Goal: Task Accomplishment & Management: Manage account settings

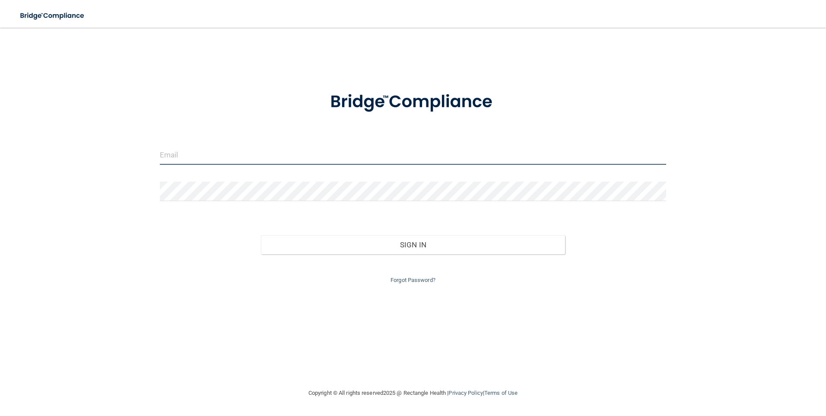
click at [185, 155] on input "email" at bounding box center [413, 154] width 507 height 19
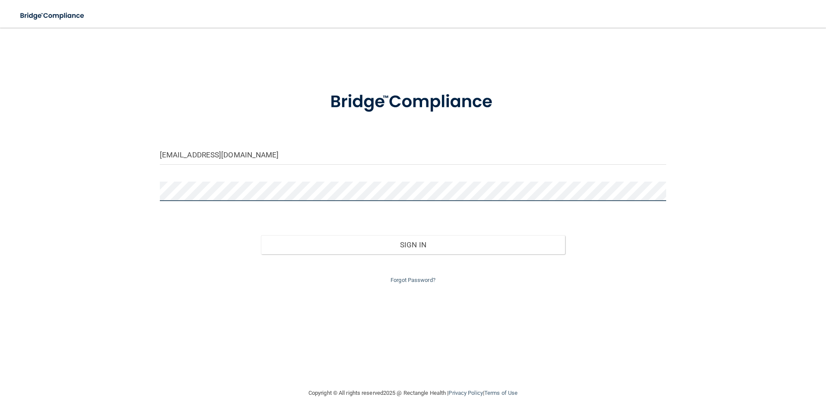
click at [261, 235] on button "Sign In" at bounding box center [413, 244] width 304 height 19
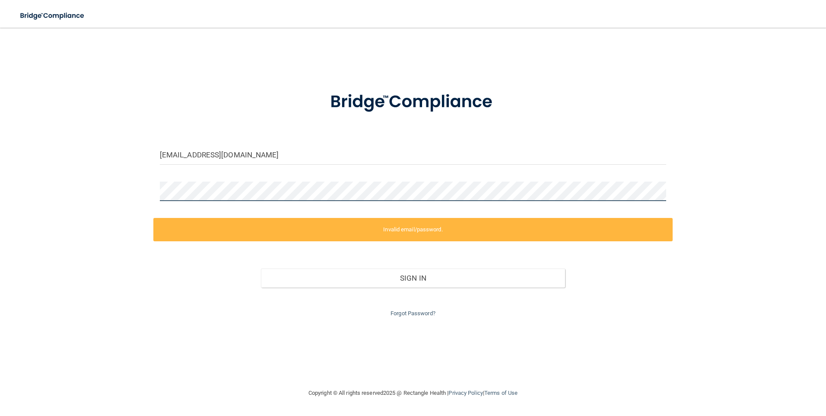
click at [75, 192] on div "[EMAIL_ADDRESS][DOMAIN_NAME] Invalid email/password. You don't have permission …" at bounding box center [413, 207] width 792 height 343
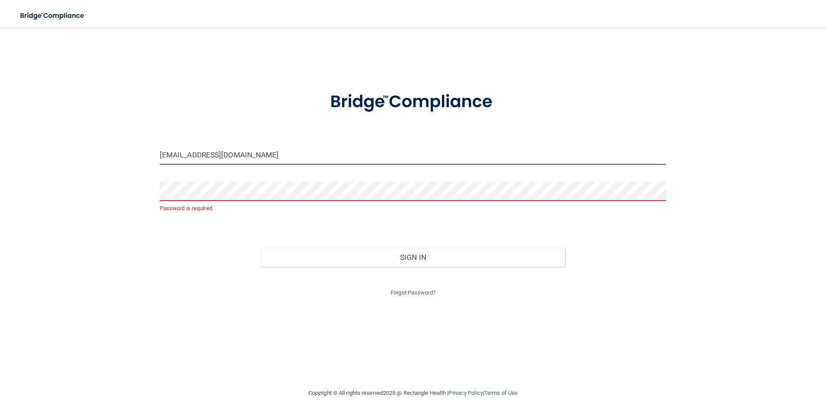
drag, startPoint x: 243, startPoint y: 157, endPoint x: 23, endPoint y: 120, distance: 223.0
click at [16, 126] on main "[EMAIL_ADDRESS][DOMAIN_NAME] Password is required Invalid email/password. You d…" at bounding box center [413, 222] width 826 height 388
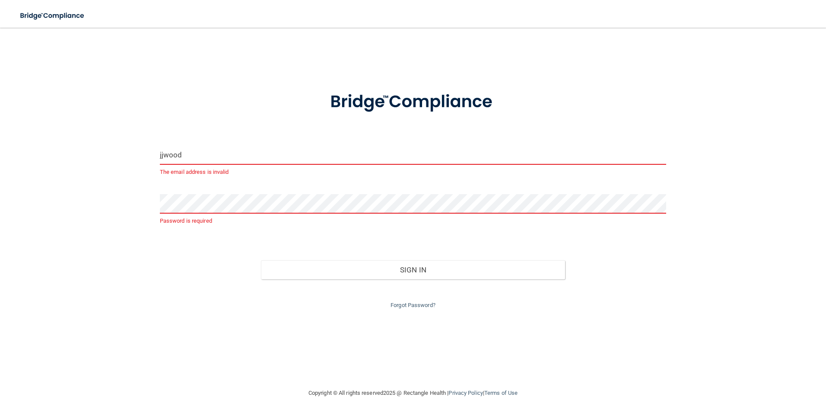
type input "[EMAIL_ADDRESS][DOMAIN_NAME]"
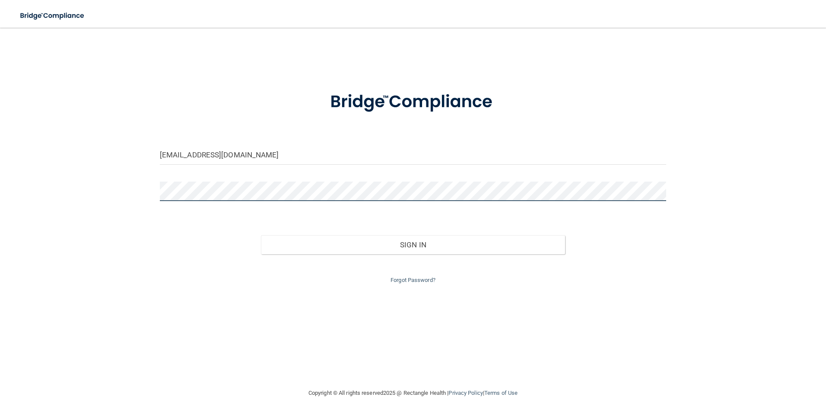
click at [261, 235] on button "Sign In" at bounding box center [413, 244] width 304 height 19
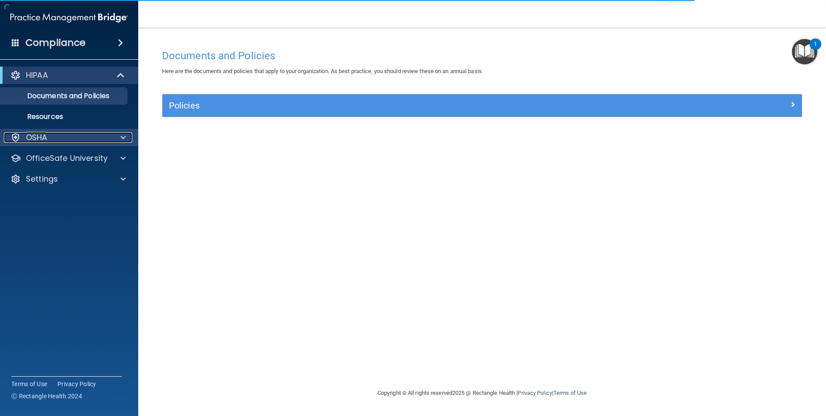
click at [40, 132] on p "OSHA" at bounding box center [37, 137] width 22 height 10
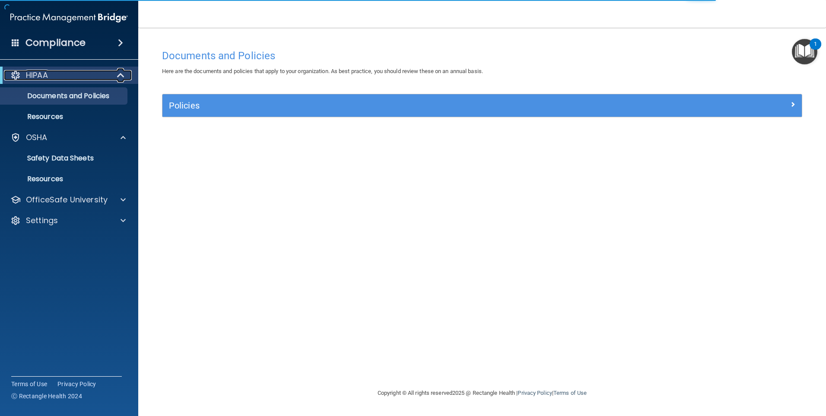
click at [48, 79] on p "HIPAA" at bounding box center [37, 75] width 22 height 10
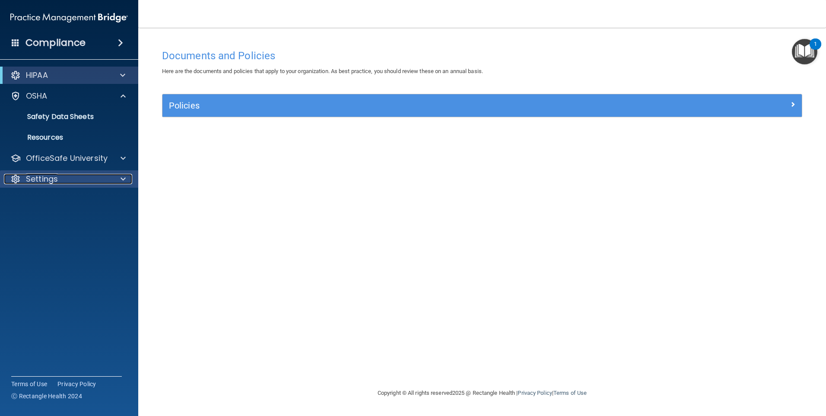
click at [35, 178] on p "Settings" at bounding box center [42, 179] width 32 height 10
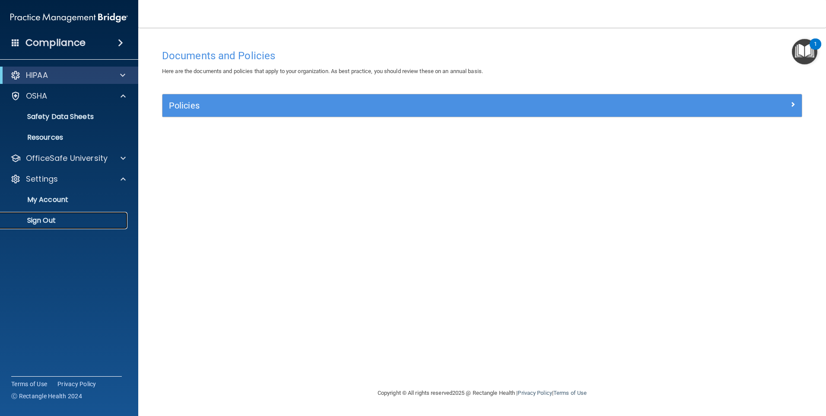
click at [49, 219] on p "Sign Out" at bounding box center [65, 220] width 118 height 9
